Goal: Task Accomplishment & Management: Manage account settings

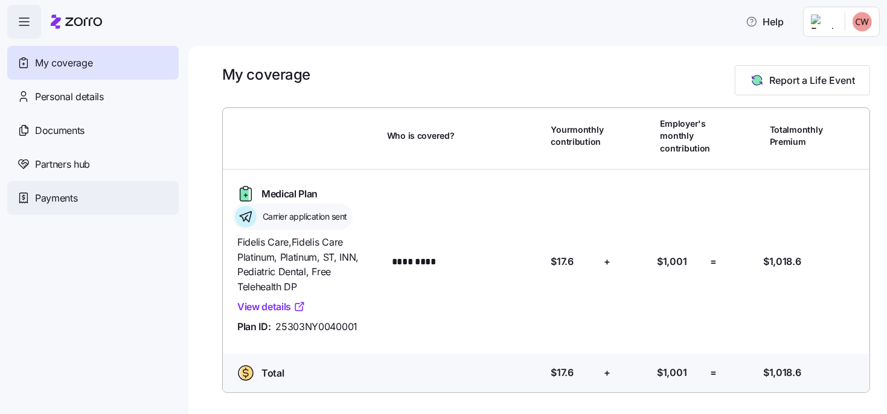
drag, startPoint x: 52, startPoint y: 199, endPoint x: 59, endPoint y: 199, distance: 7.2
click at [52, 199] on span "Payments" at bounding box center [56, 198] width 42 height 15
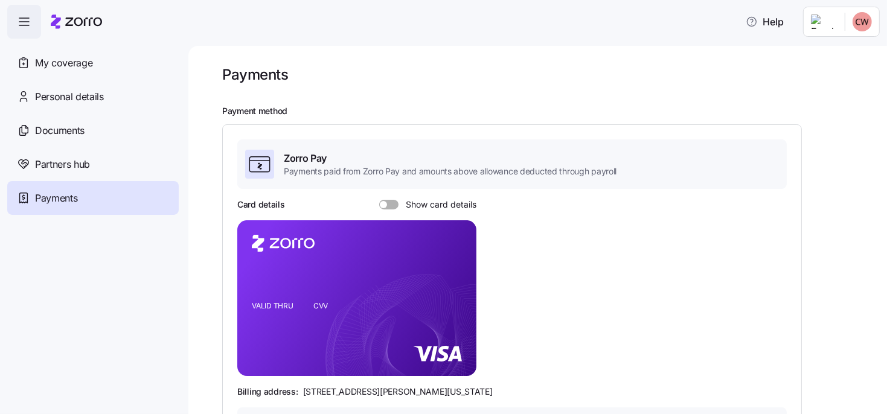
scroll to position [60, 0]
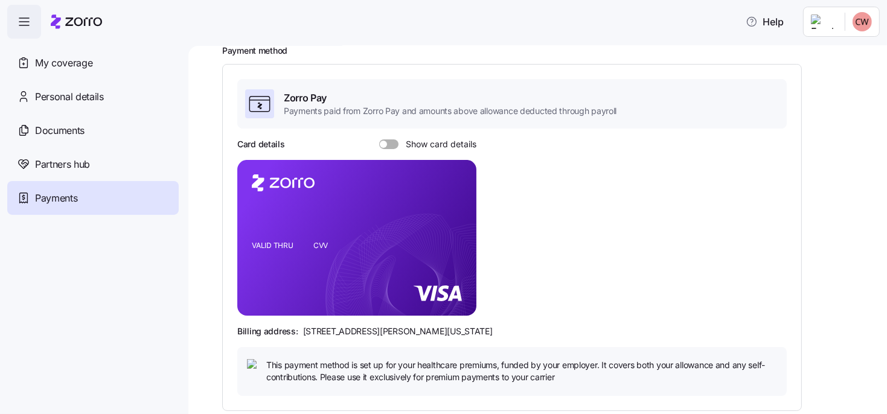
click at [379, 148] on label "Show card details" at bounding box center [427, 144] width 97 height 10
click at [379, 139] on input "Show card details" at bounding box center [379, 139] width 0 height 0
click at [451, 214] on icon "copy-to-clipboard" at bounding box center [454, 217] width 7 height 7
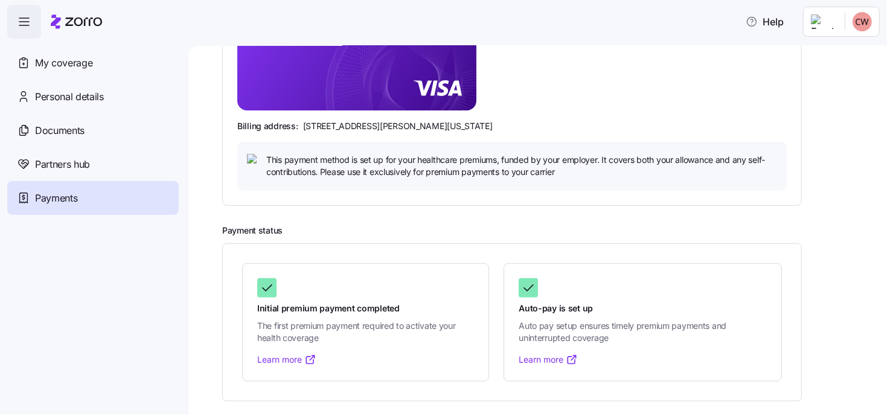
scroll to position [0, 0]
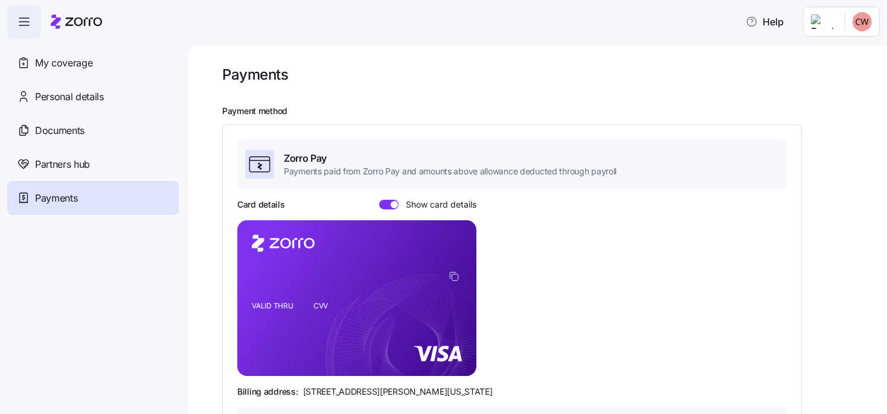
click at [392, 201] on span at bounding box center [394, 204] width 7 height 7
click at [379, 200] on input "Show card details" at bounding box center [379, 200] width 0 height 0
click at [857, 24] on html "Help My coverage Personal details Documents Partners hub Payments Payments Paym…" at bounding box center [443, 203] width 887 height 407
click at [820, 79] on div "Log out" at bounding box center [830, 73] width 47 height 13
